Goal: Task Accomplishment & Management: Use online tool/utility

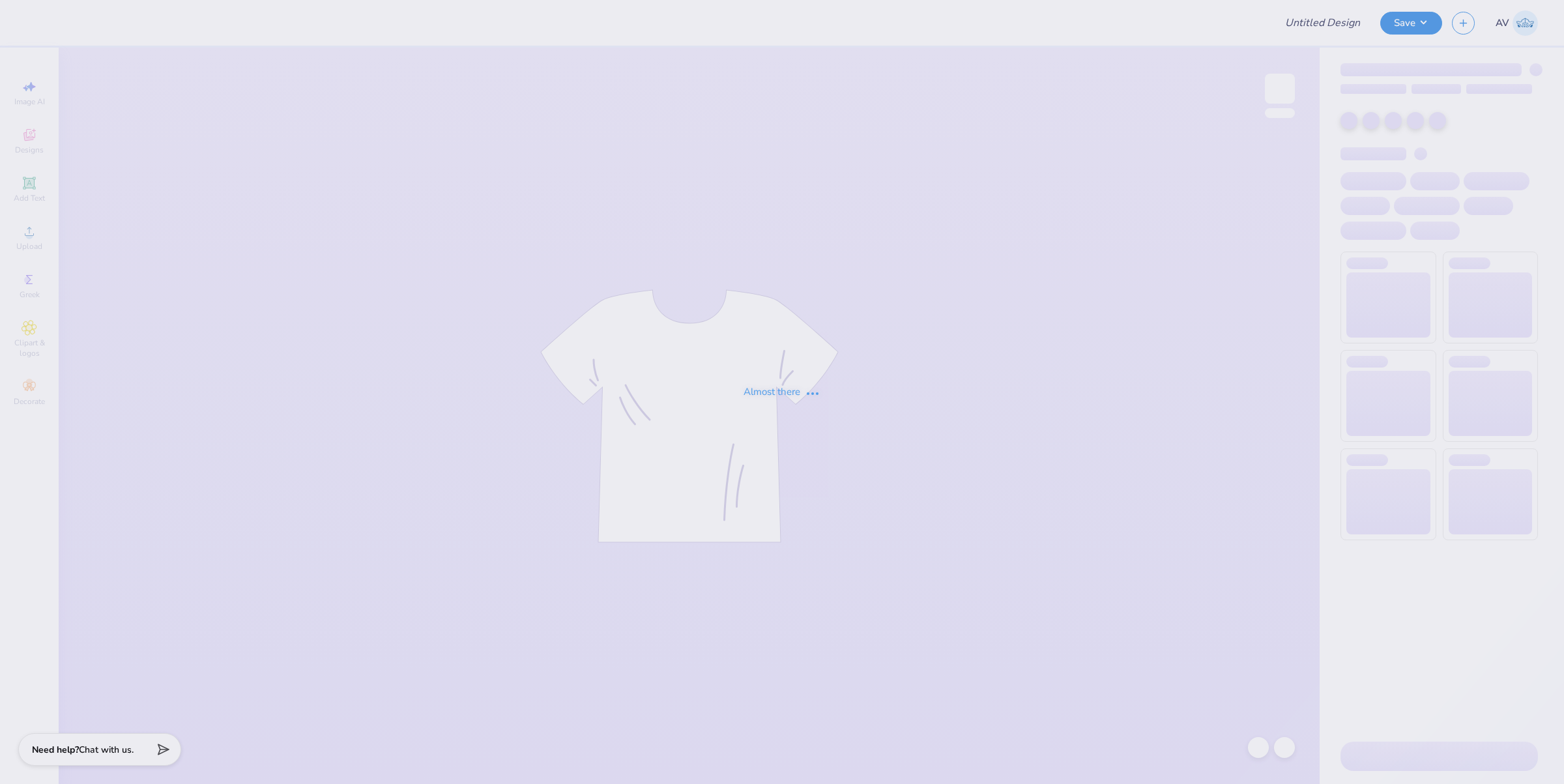
type input "Fall bid day shirts"
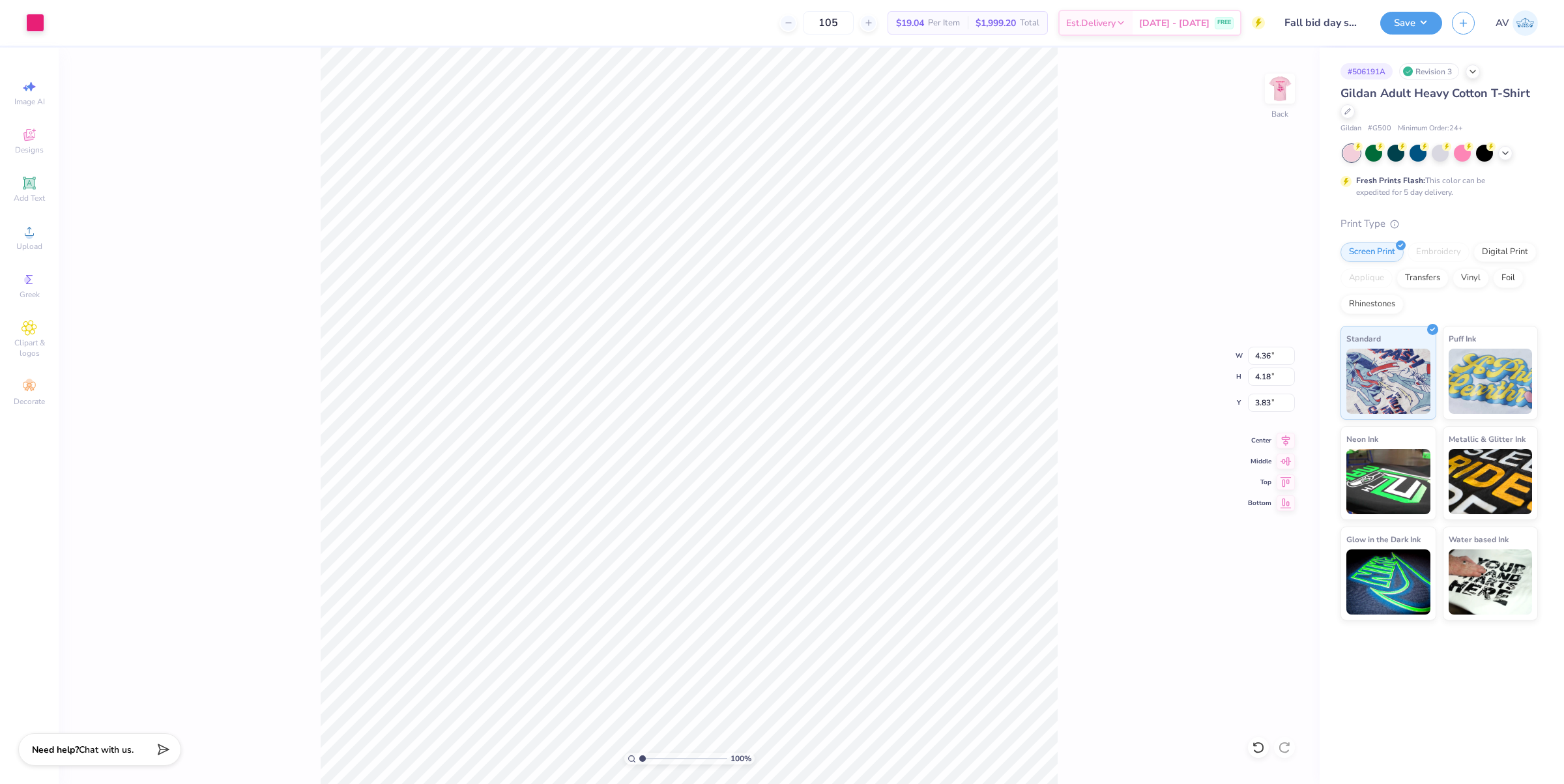
type input "0.38"
type input "0.54"
type input "4.71"
type input "0.22"
type input "0.50"
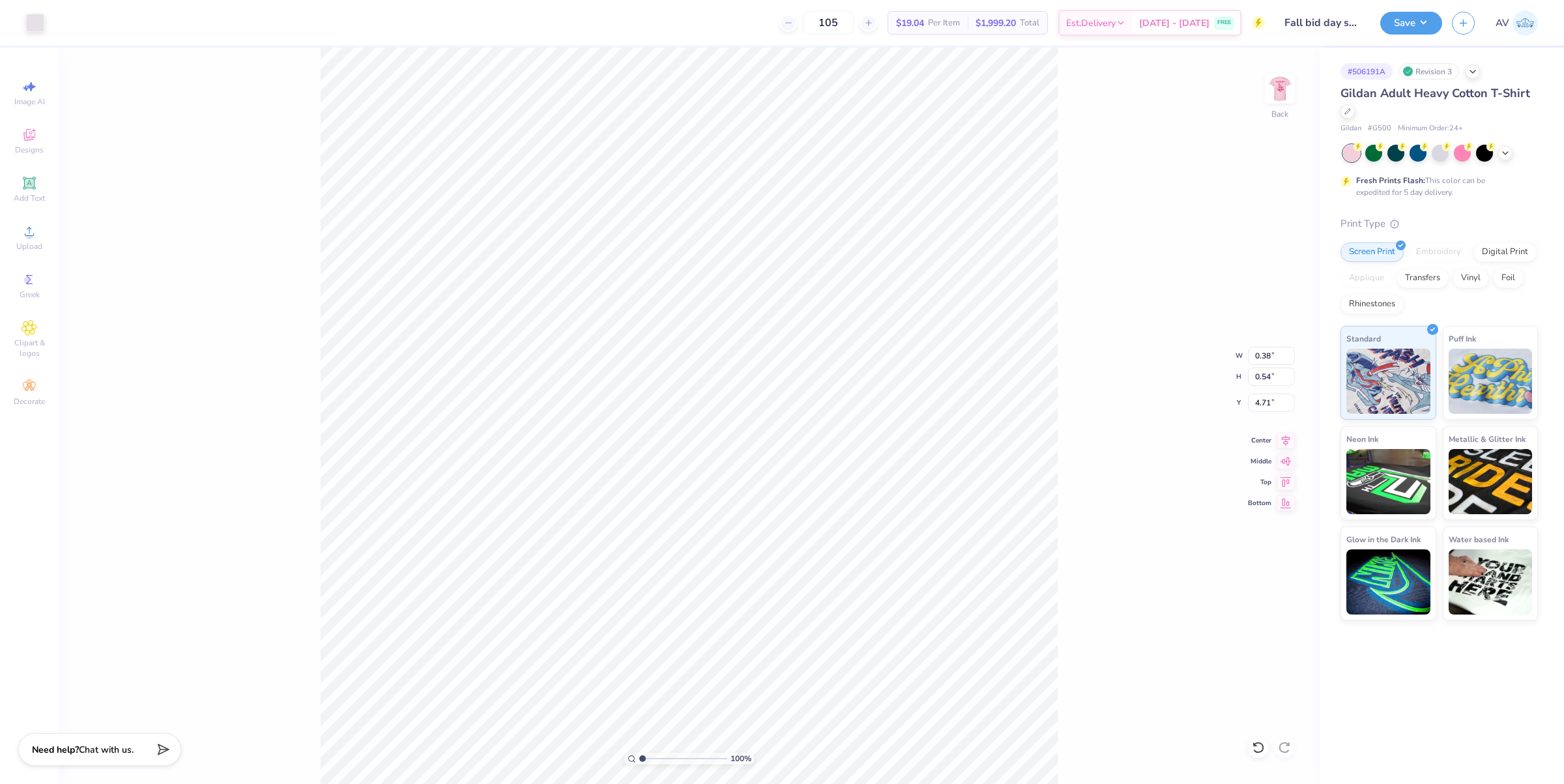
type input "4.80"
click at [1284, 99] on img at bounding box center [1280, 88] width 52 height 52
type input "2.87"
type input "10.38"
type input "1.52"
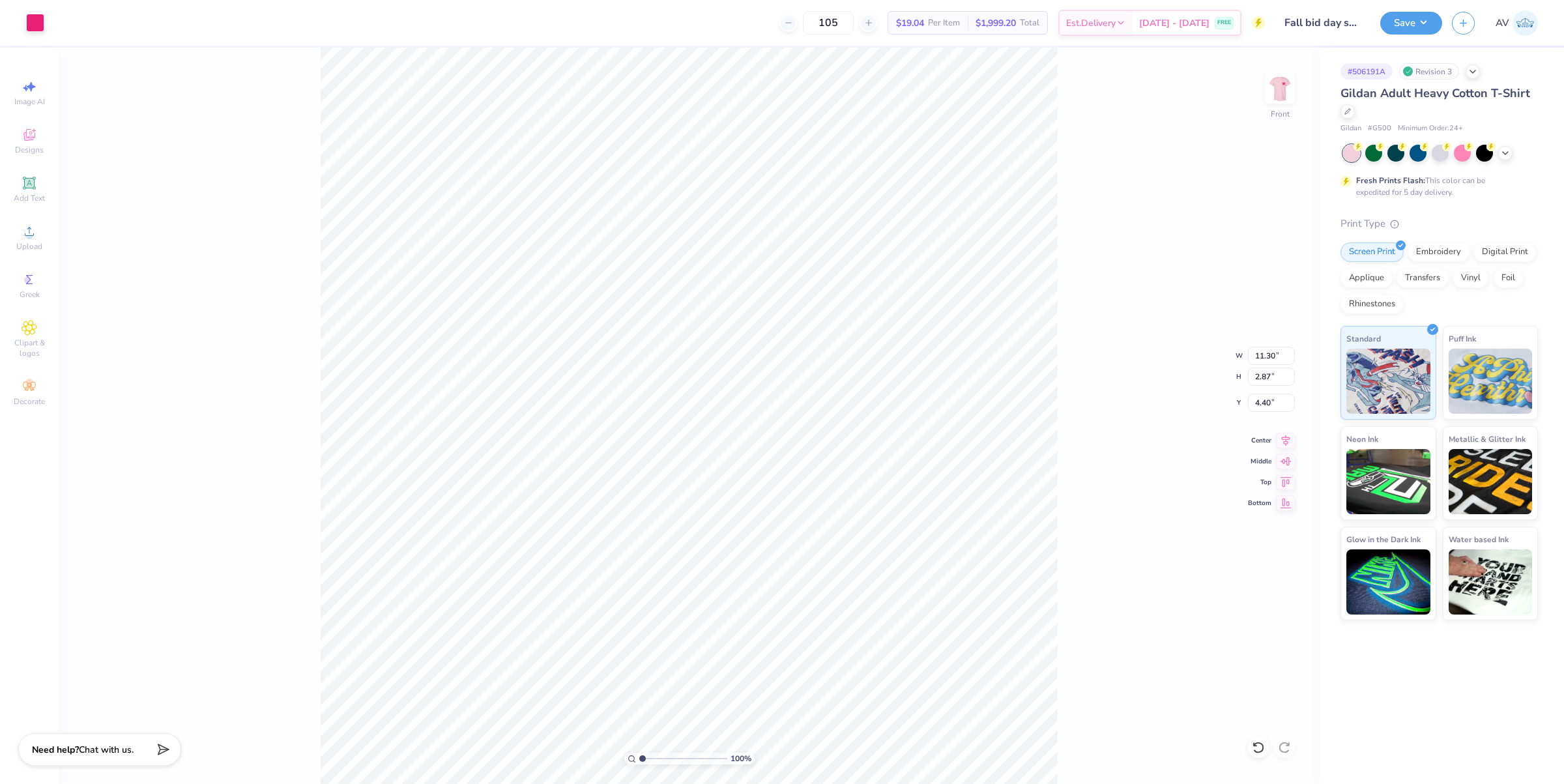
type input "4.64"
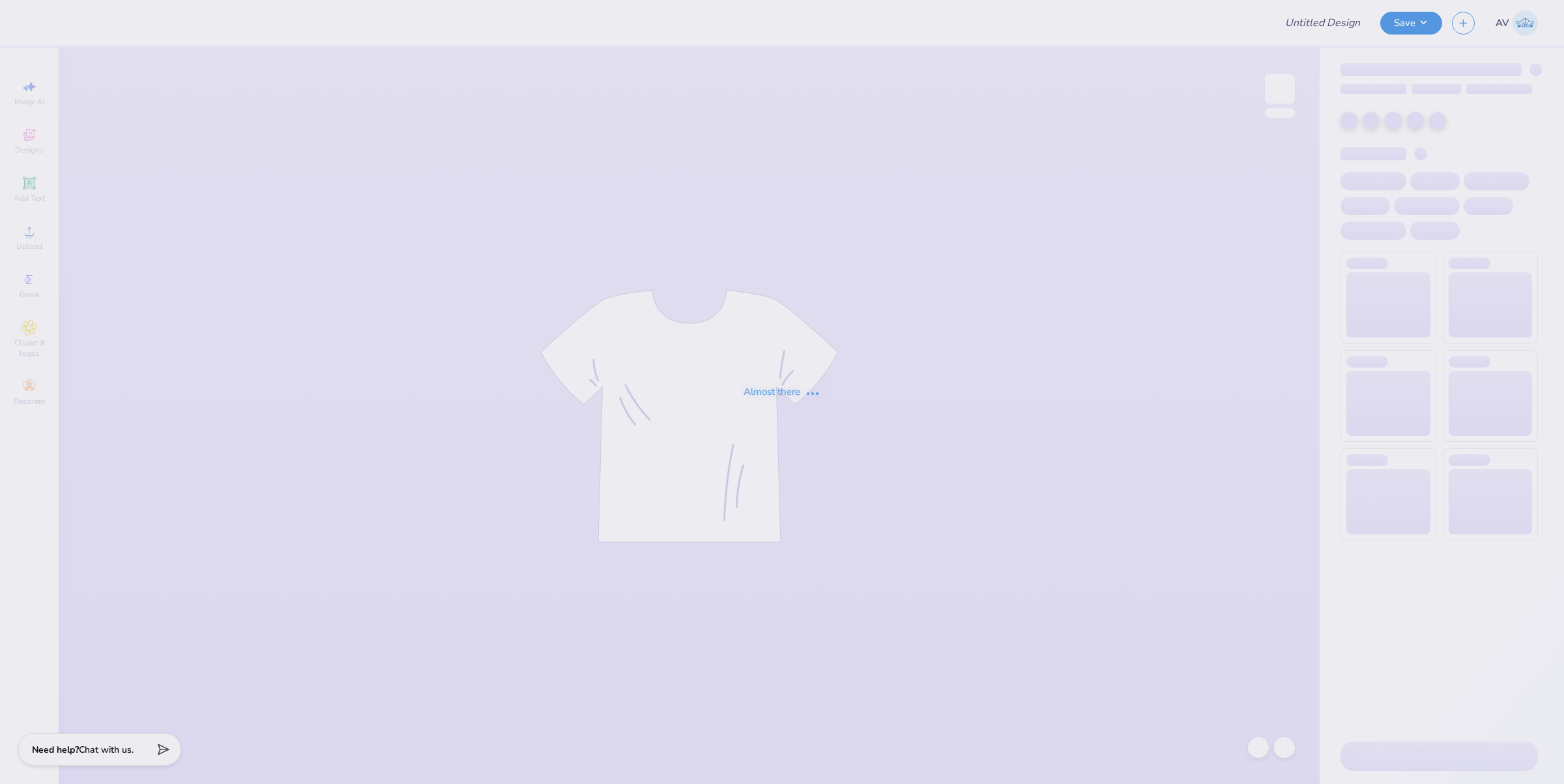
type input "UTK Club Soccer hat"
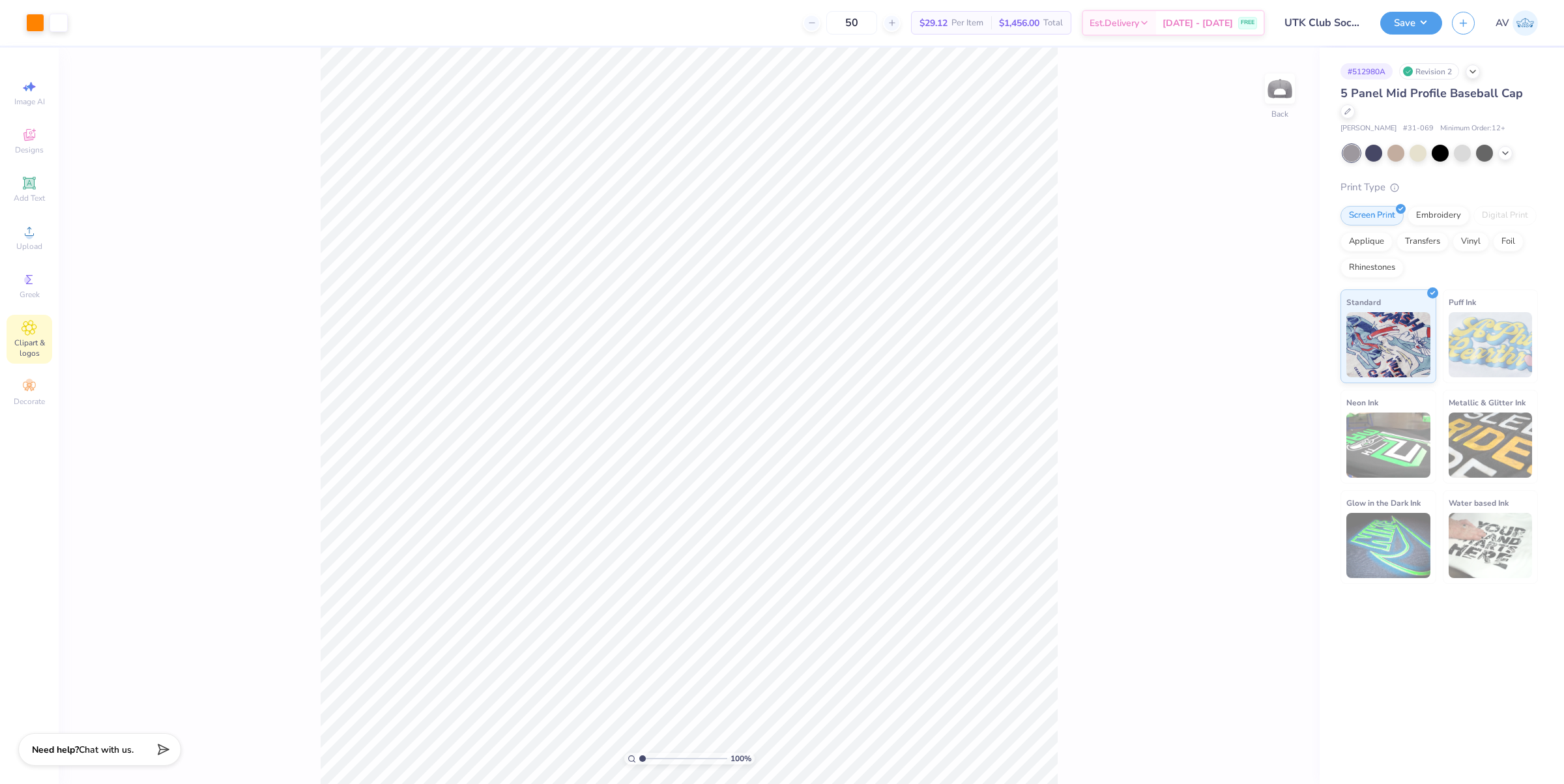
click at [29, 342] on span "Clipart & logos" at bounding box center [29, 348] width 45 height 21
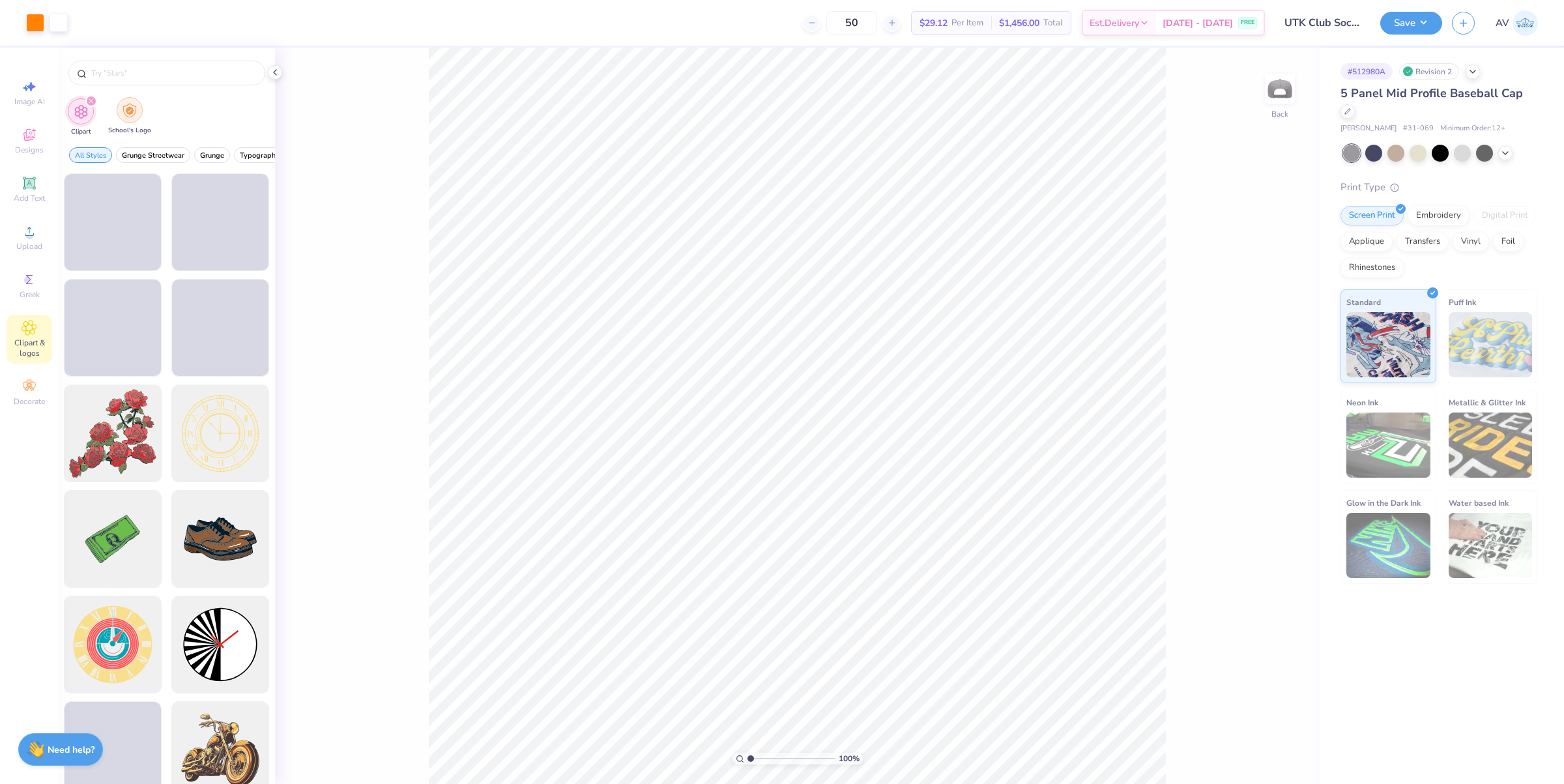
click at [127, 106] on img "filter for School's Logo" at bounding box center [129, 110] width 14 height 15
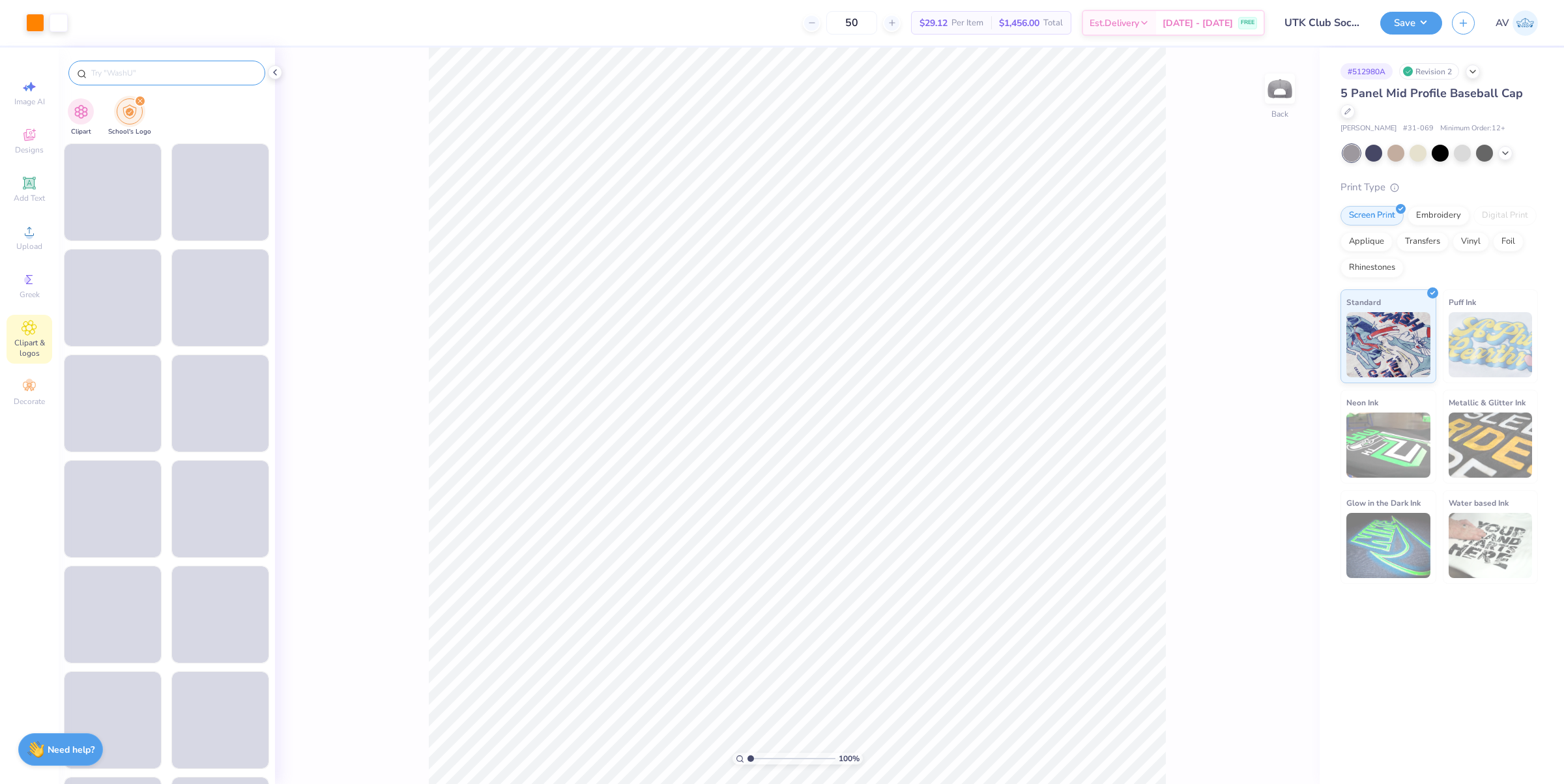
click at [138, 61] on div at bounding box center [166, 72] width 197 height 24
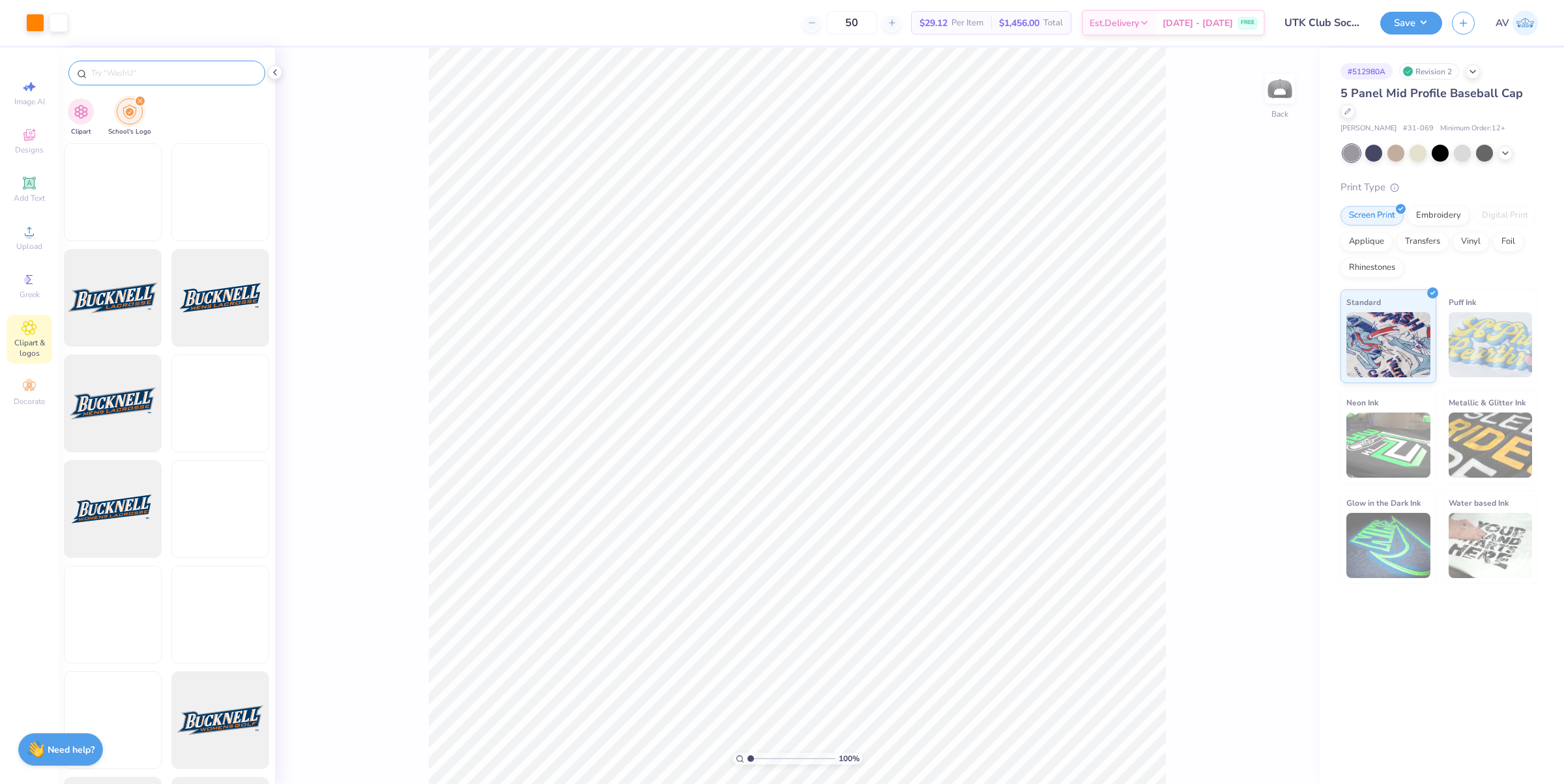
click at [138, 67] on input "text" at bounding box center [173, 73] width 166 height 13
paste input "[US_STATE] [GEOGRAPHIC_DATA]"
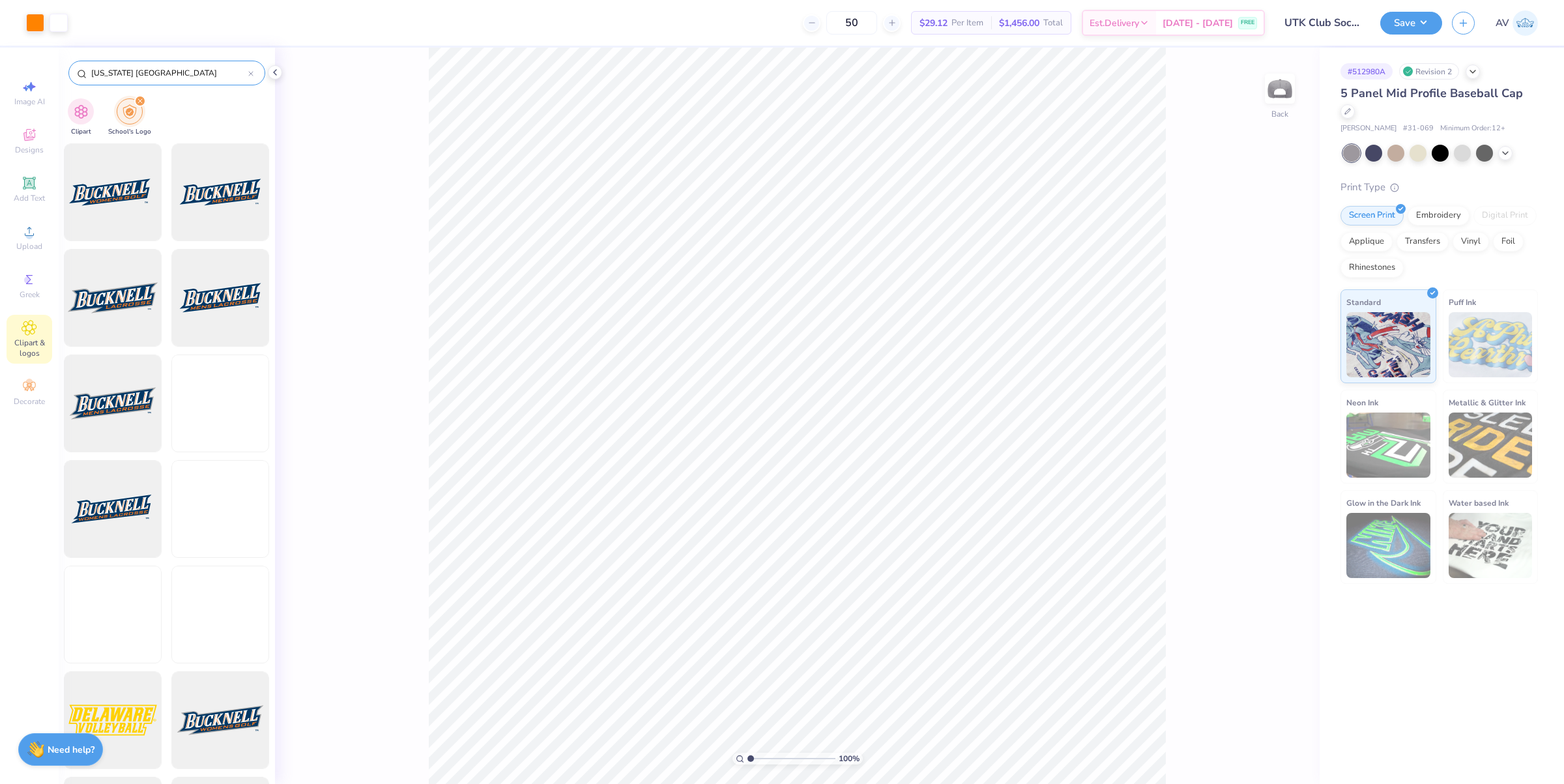
type input "[US_STATE] [GEOGRAPHIC_DATA]"
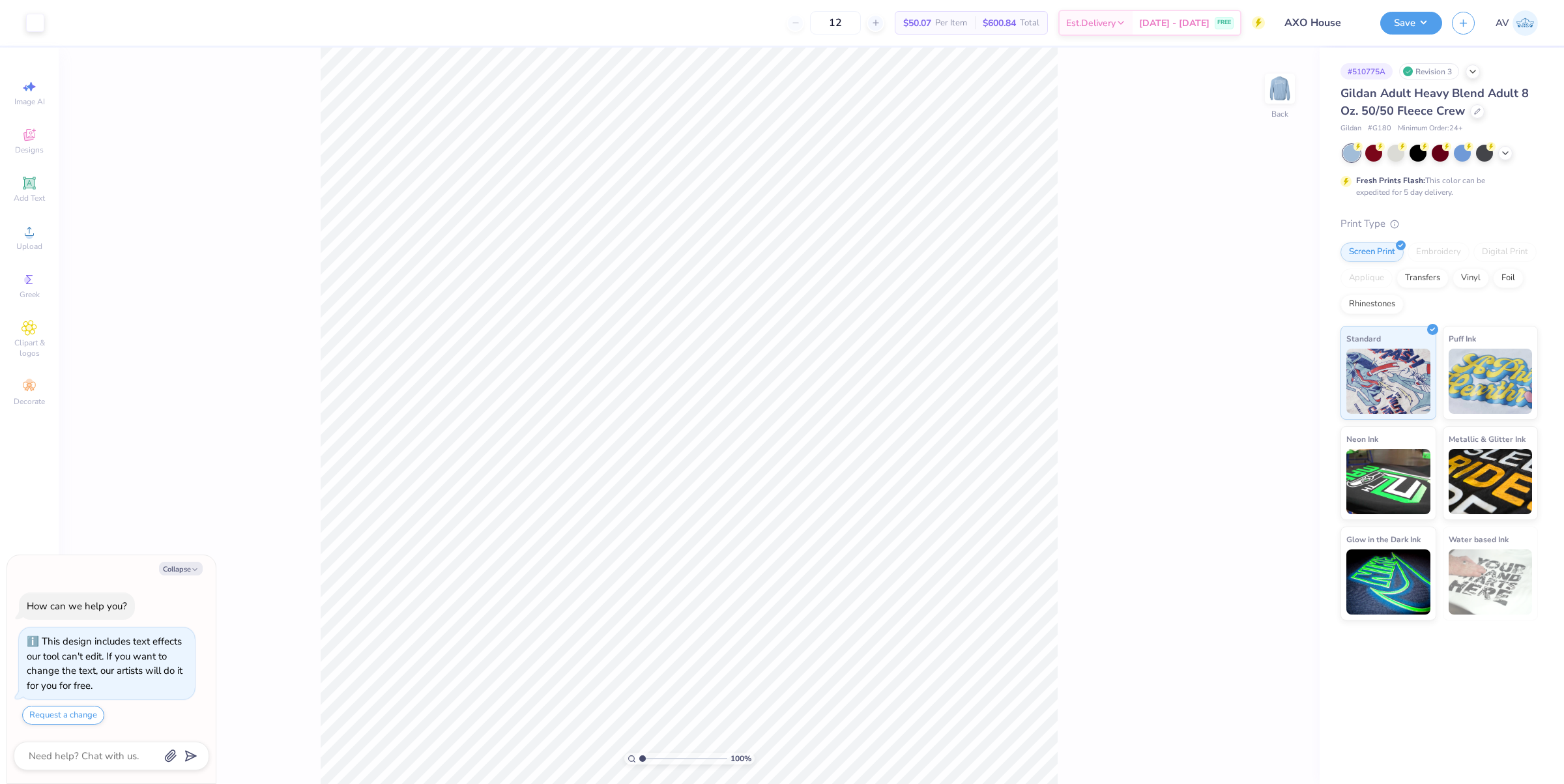
type textarea "x"
